Goal: Task Accomplishment & Management: Manage account settings

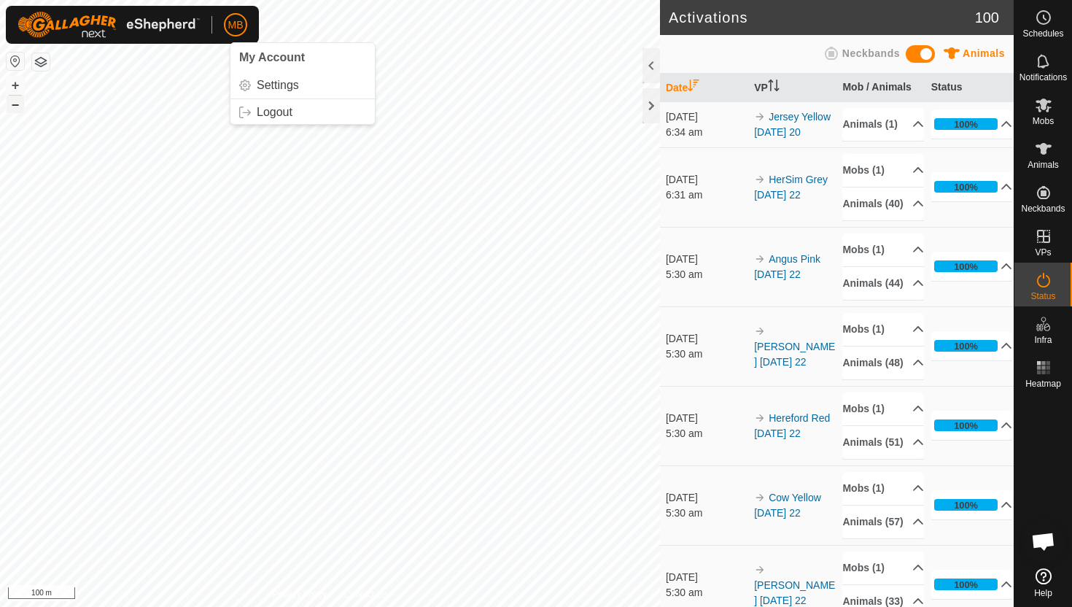
click at [11, 110] on button "–" at bounding box center [16, 105] width 18 height 18
click at [1044, 150] on icon at bounding box center [1044, 149] width 16 height 12
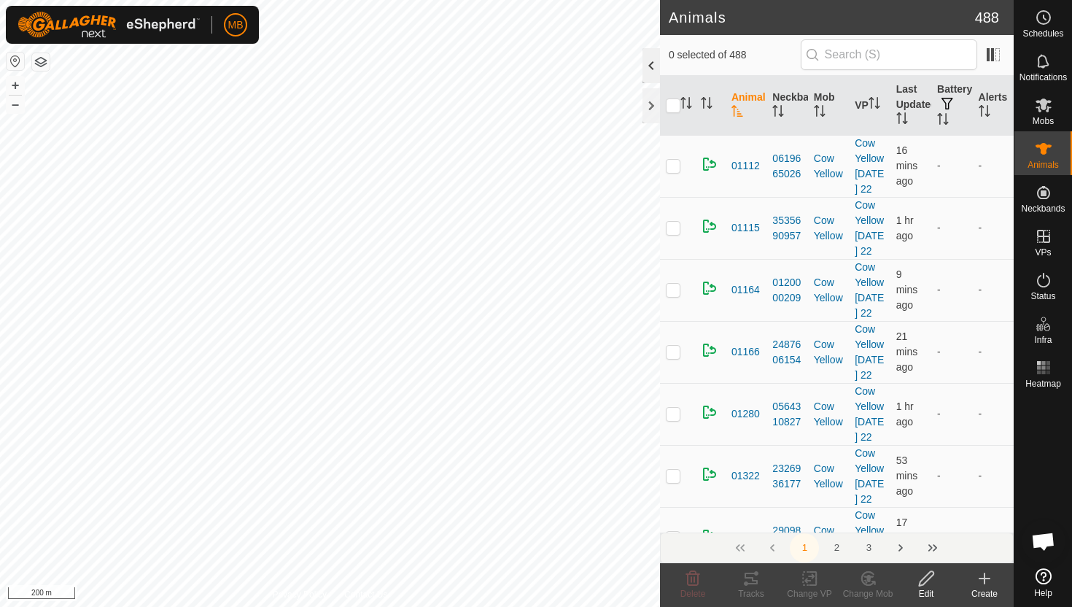
click at [650, 64] on div at bounding box center [652, 65] width 18 height 35
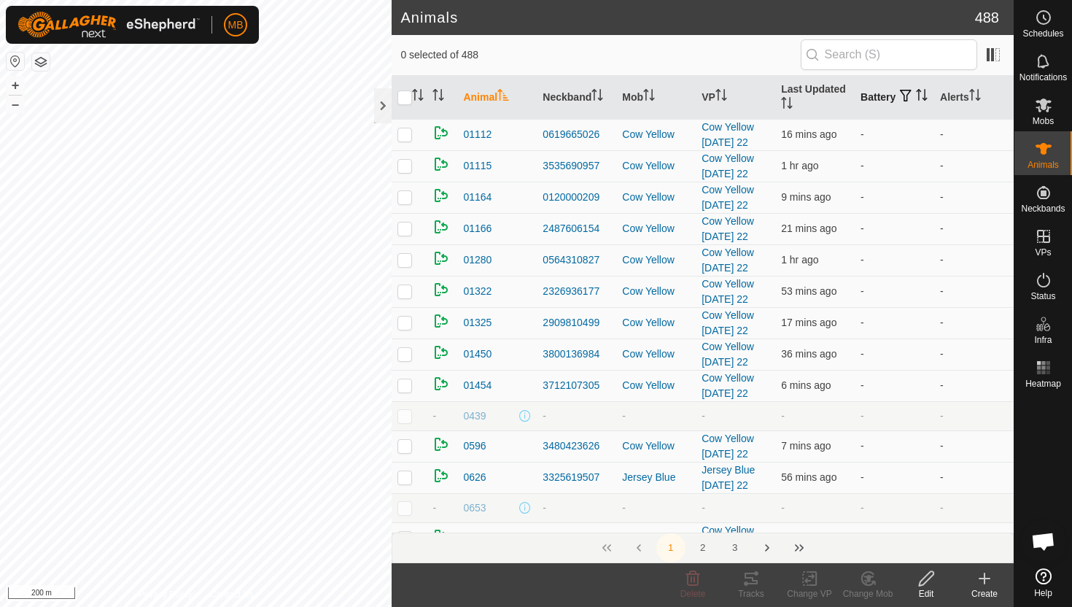
click at [916, 100] on icon "Activate to sort" at bounding box center [922, 95] width 12 height 12
click at [917, 100] on icon "Activate to sort" at bounding box center [922, 95] width 11 height 12
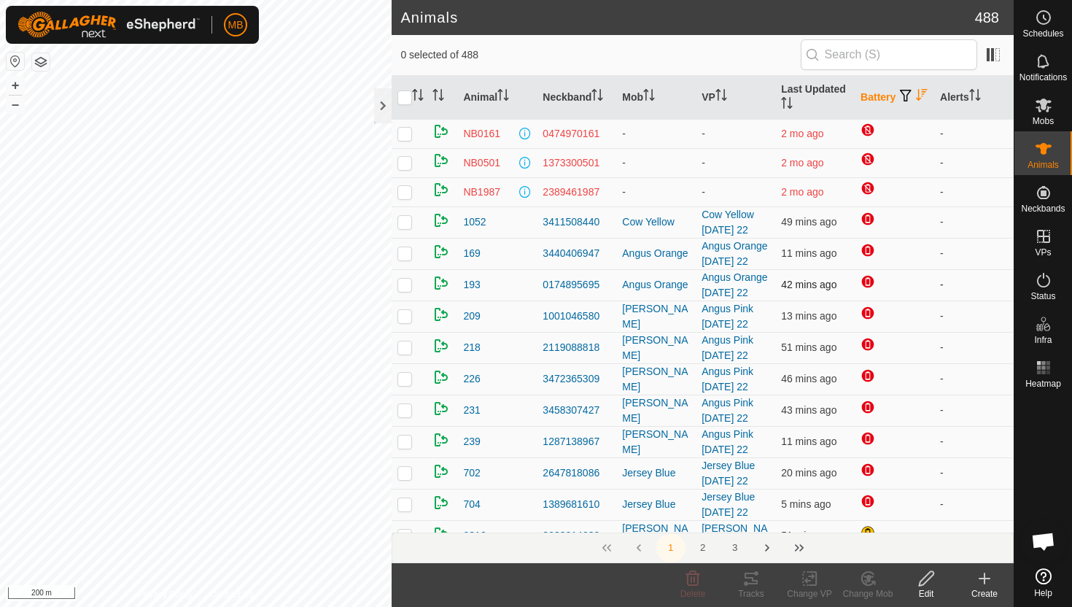
click at [408, 286] on p-checkbox at bounding box center [405, 285] width 15 height 12
checkbox input "false"
click at [407, 473] on p-checkbox at bounding box center [405, 473] width 15 height 12
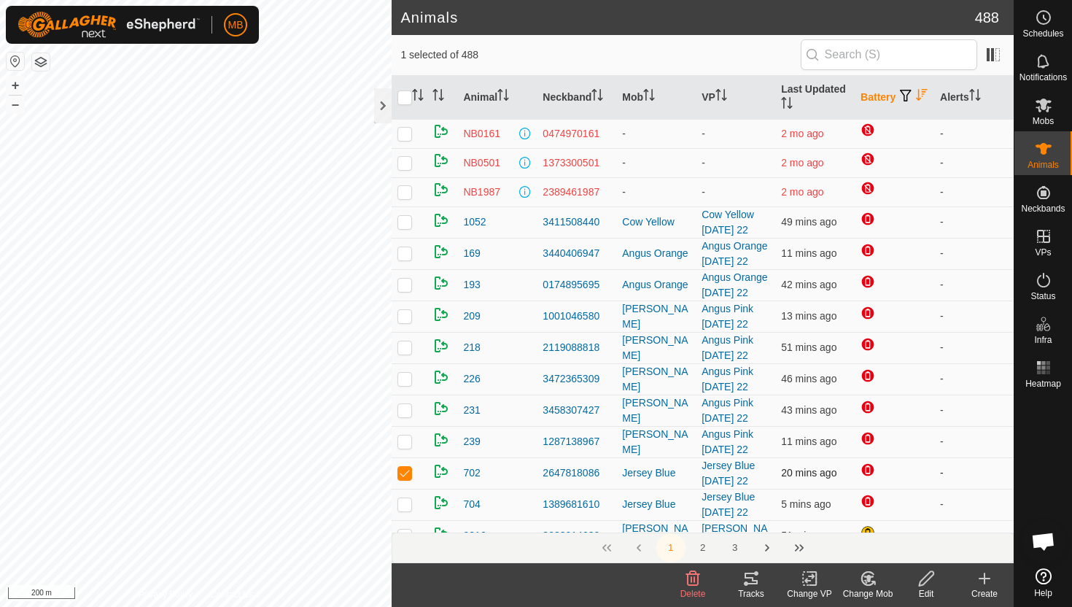
checkbox input "false"
click at [408, 508] on p-checkbox at bounding box center [405, 504] width 15 height 12
checkbox input "false"
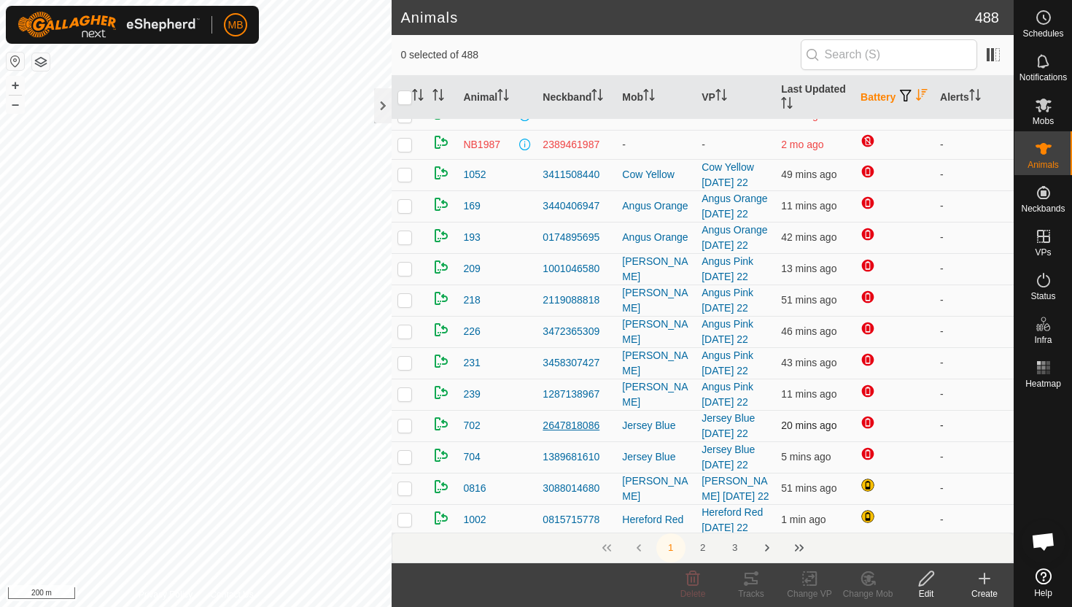
scroll to position [50, 0]
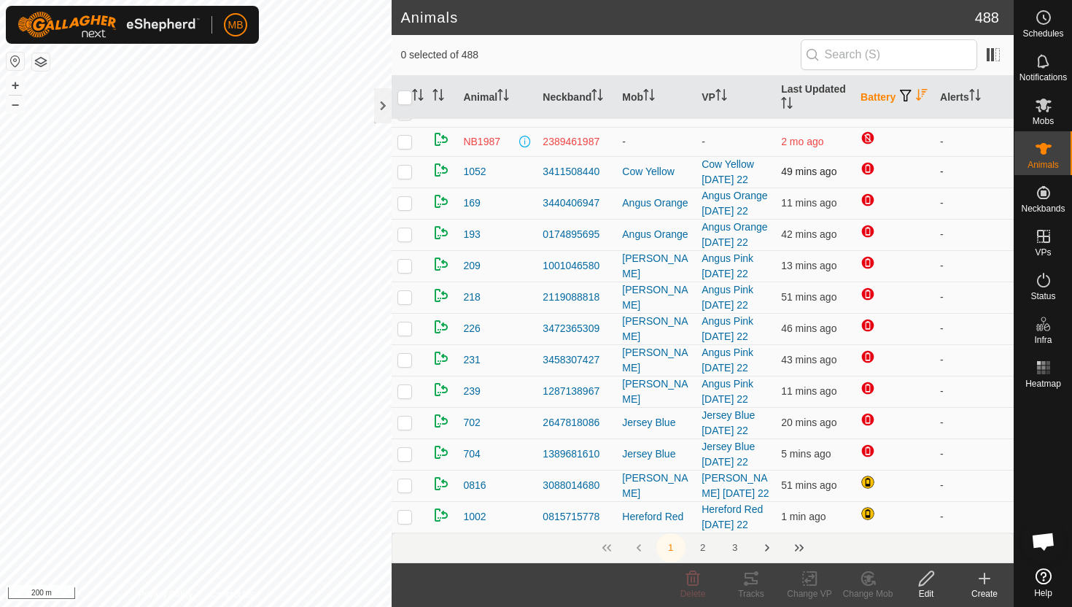
click at [406, 174] on p-checkbox at bounding box center [405, 172] width 15 height 12
checkbox input "false"
click at [381, 101] on div at bounding box center [383, 105] width 18 height 35
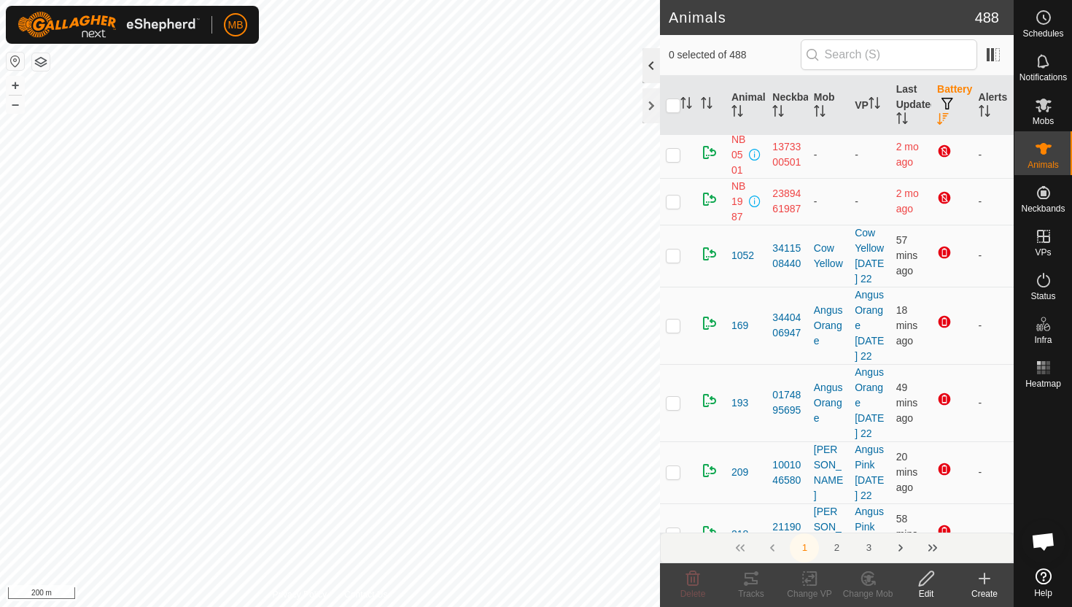
click at [646, 61] on div at bounding box center [652, 65] width 18 height 35
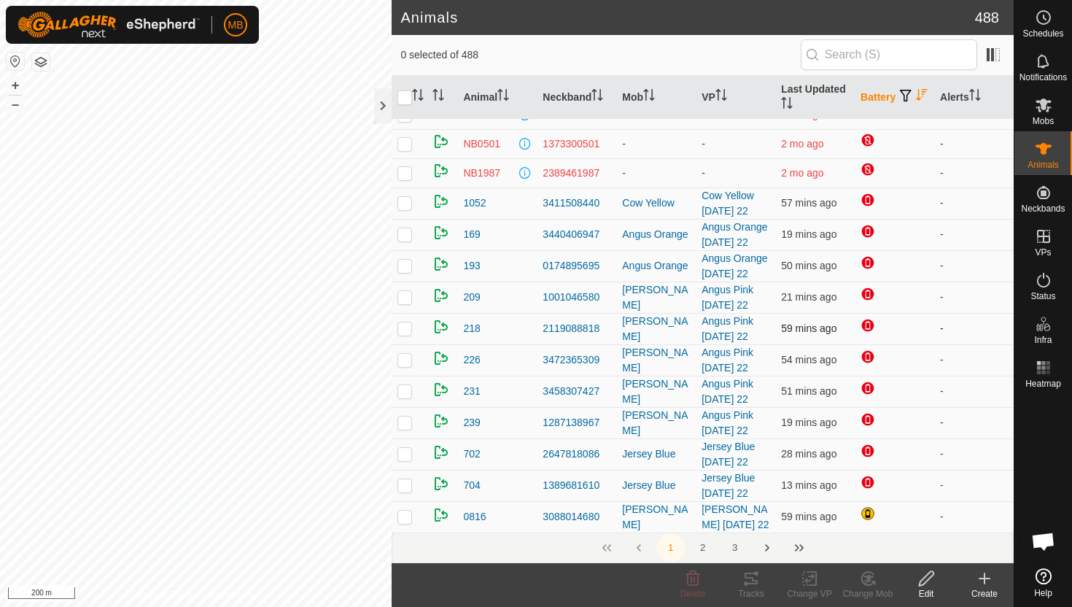
scroll to position [15, 0]
